Goal: Task Accomplishment & Management: Manage account settings

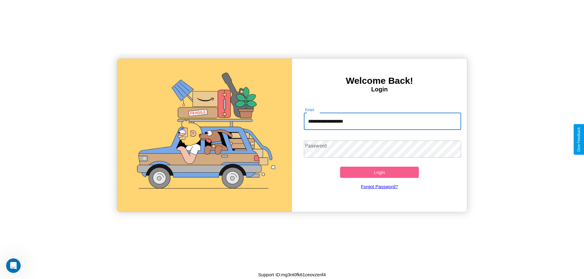
type input "**********"
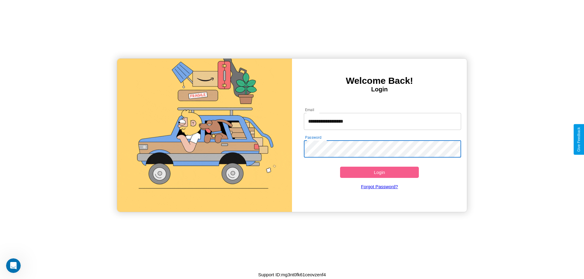
click at [379, 172] on button "Login" at bounding box center [379, 172] width 79 height 11
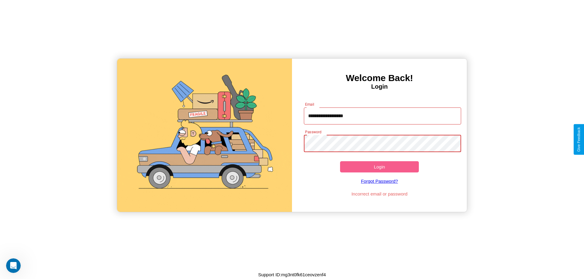
click at [379, 167] on button "Login" at bounding box center [379, 166] width 79 height 11
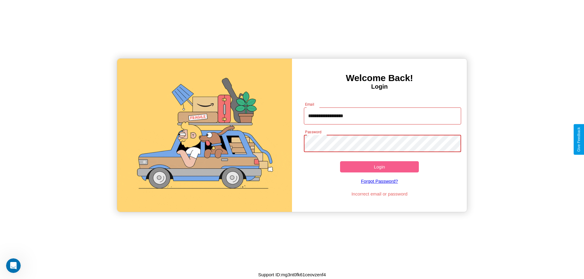
click at [379, 167] on button "Login" at bounding box center [379, 166] width 79 height 11
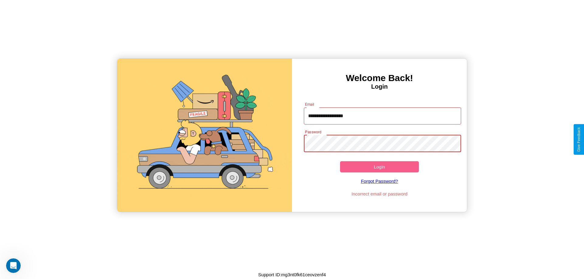
click at [379, 167] on button "Login" at bounding box center [379, 166] width 79 height 11
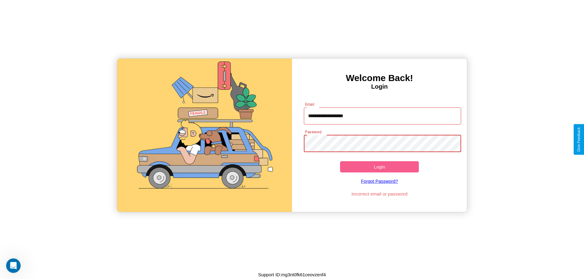
click at [379, 167] on button "Login" at bounding box center [379, 166] width 79 height 11
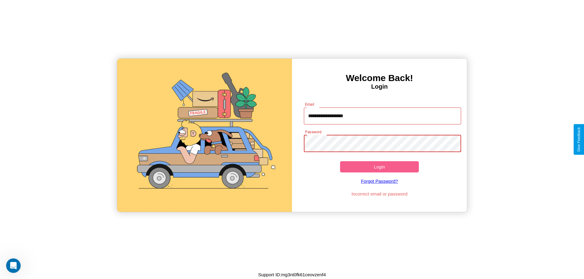
click at [379, 167] on button "Login" at bounding box center [379, 166] width 79 height 11
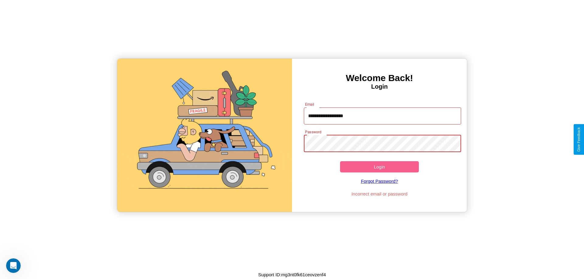
click at [379, 167] on button "Login" at bounding box center [379, 166] width 79 height 11
